Goal: Task Accomplishment & Management: Manage account settings

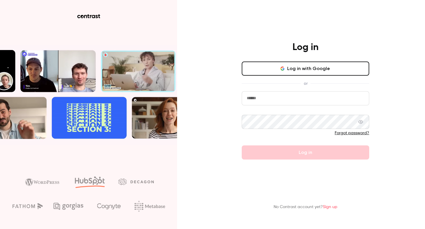
click at [346, 70] on button "Log in with Google" at bounding box center [305, 69] width 127 height 14
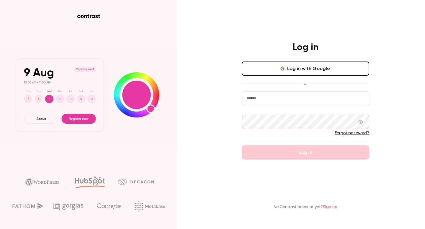
click at [287, 99] on input "email" at bounding box center [305, 98] width 127 height 14
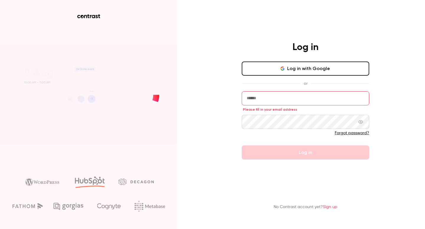
type input "**********"
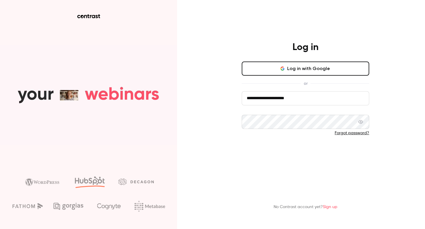
click at [300, 147] on button "Log in" at bounding box center [305, 153] width 127 height 14
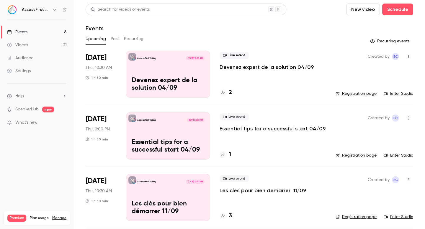
click at [238, 67] on p "Devenez expert de la solution 04/09" at bounding box center [266, 67] width 94 height 7
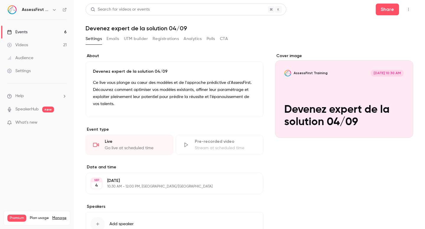
click at [167, 38] on button "Registrations" at bounding box center [165, 38] width 26 height 9
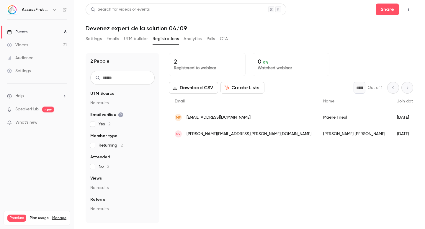
click at [122, 37] on div "Settings Emails UTM builder Registrations Analytics Polls CTA" at bounding box center [157, 38] width 142 height 9
click at [112, 35] on button "Emails" at bounding box center [112, 38] width 12 height 9
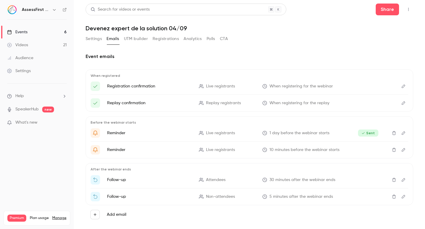
click at [93, 36] on button "Settings" at bounding box center [94, 38] width 16 height 9
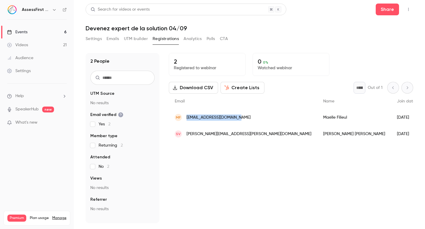
drag, startPoint x: 231, startPoint y: 118, endPoint x: 186, endPoint y: 118, distance: 45.1
click at [186, 118] on span "[EMAIL_ADDRESS][DOMAIN_NAME]" at bounding box center [218, 118] width 64 height 6
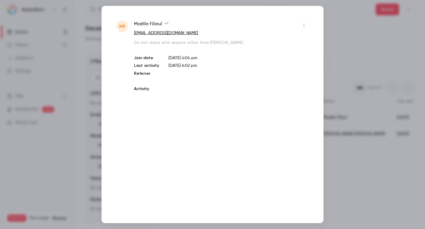
copy span "[EMAIL_ADDRESS][DOMAIN_NAME]"
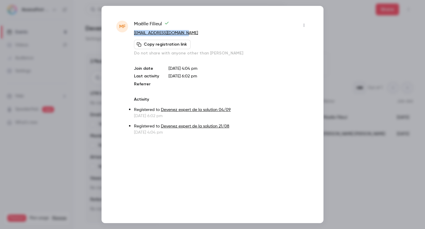
drag, startPoint x: 189, startPoint y: 30, endPoint x: 136, endPoint y: 29, distance: 53.4
click at [136, 29] on div "[PERSON_NAME] [EMAIL_ADDRESS][DOMAIN_NAME] Copy registration link Do not share …" at bounding box center [221, 39] width 175 height 36
copy div "[EMAIL_ADDRESS][DOMAIN_NAME]"
click at [344, 66] on div at bounding box center [212, 114] width 425 height 229
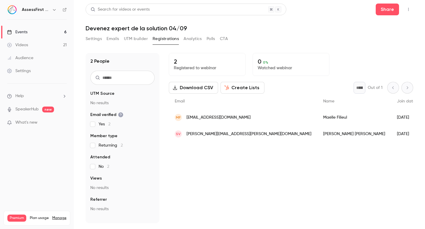
click at [203, 134] on span "[PERSON_NAME][EMAIL_ADDRESS][PERSON_NAME][DOMAIN_NAME]" at bounding box center [248, 134] width 125 height 6
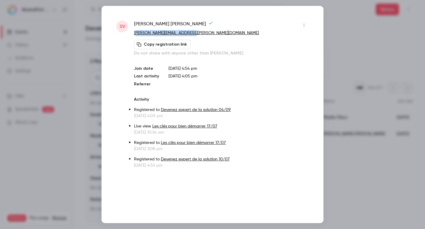
drag, startPoint x: 195, startPoint y: 34, endPoint x: 135, endPoint y: 36, distance: 59.9
click at [135, 36] on p "[PERSON_NAME][EMAIL_ADDRESS][PERSON_NAME][DOMAIN_NAME]" at bounding box center [221, 33] width 175 height 6
drag, startPoint x: 202, startPoint y: 32, endPoint x: 133, endPoint y: 35, distance: 69.1
click at [133, 35] on div "SV [PERSON_NAME] [PERSON_NAME][EMAIL_ADDRESS][PERSON_NAME][DOMAIN_NAME] Copy re…" at bounding box center [212, 95] width 192 height 148
copy link "[PERSON_NAME][EMAIL_ADDRESS][PERSON_NAME][DOMAIN_NAME]"
